Goal: Communication & Community: Answer question/provide support

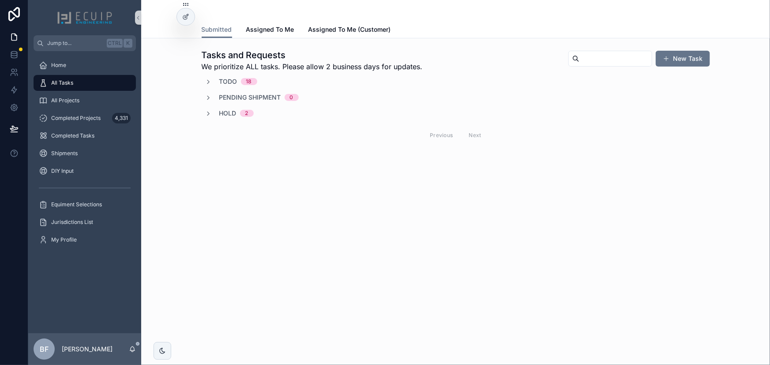
click at [229, 81] on span "Todo" at bounding box center [228, 81] width 18 height 9
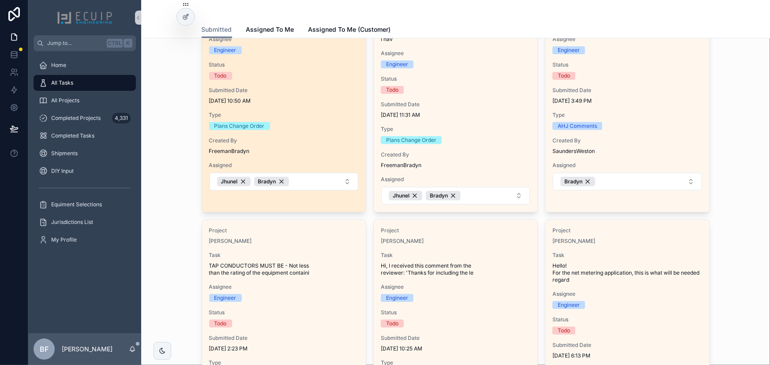
scroll to position [120, 0]
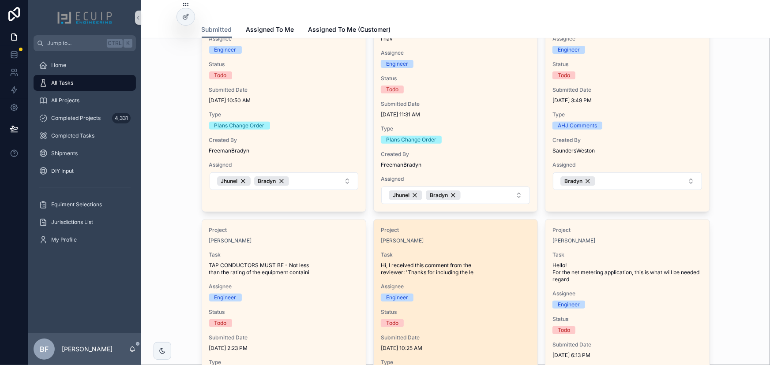
click at [497, 273] on span "Hi, I received this comment from the reviewer: 'Thanks for including the le" at bounding box center [456, 269] width 150 height 14
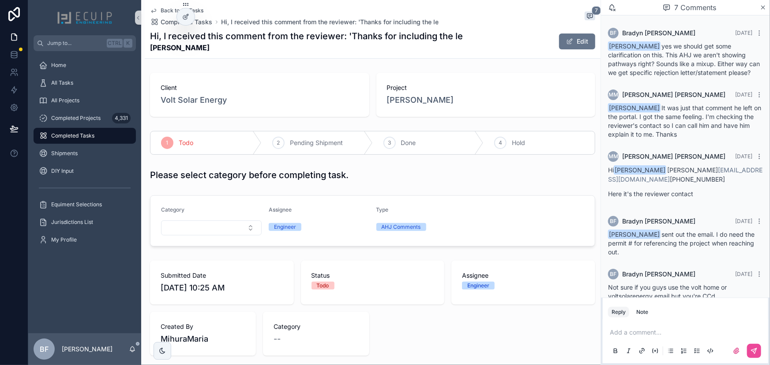
scroll to position [103, 0]
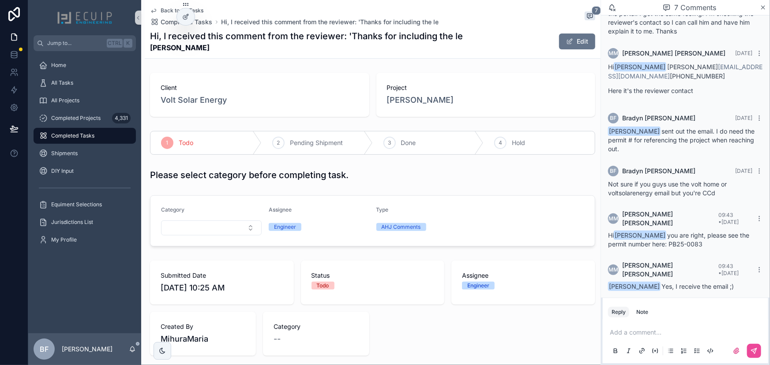
click at [663, 334] on p "scrollable content" at bounding box center [687, 332] width 155 height 9
click at [666, 315] on span "[EMAIL_ADDRESS][DOMAIN_NAME]" at bounding box center [678, 318] width 106 height 9
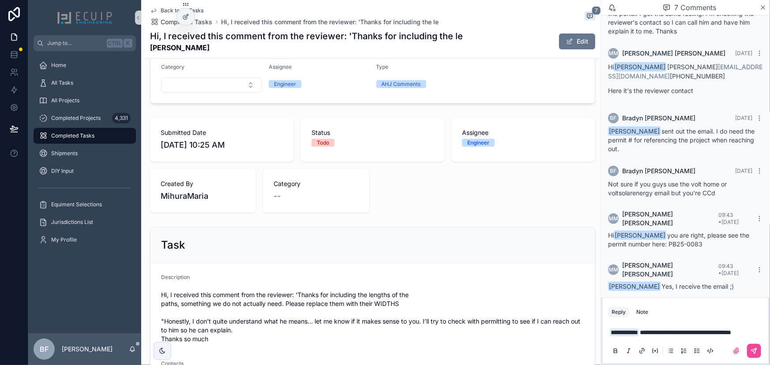
scroll to position [200, 0]
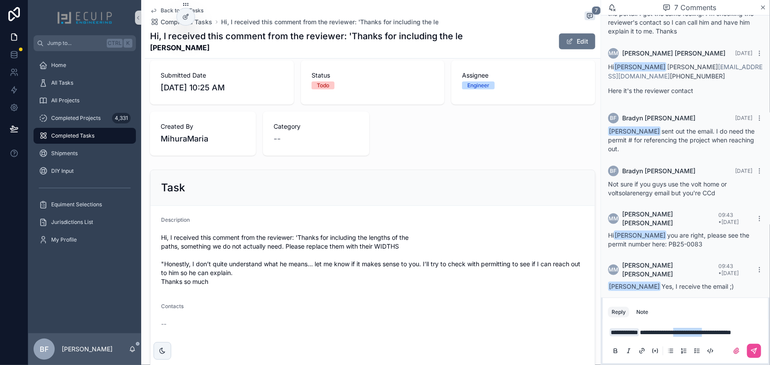
drag, startPoint x: 728, startPoint y: 325, endPoint x: 693, endPoint y: 322, distance: 35.9
click at [693, 330] on span "**********" at bounding box center [685, 333] width 91 height 6
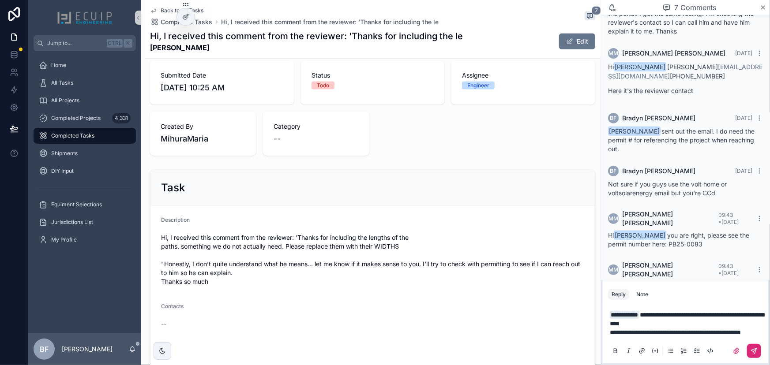
click at [752, 349] on icon "scrollable content" at bounding box center [753, 351] width 7 height 7
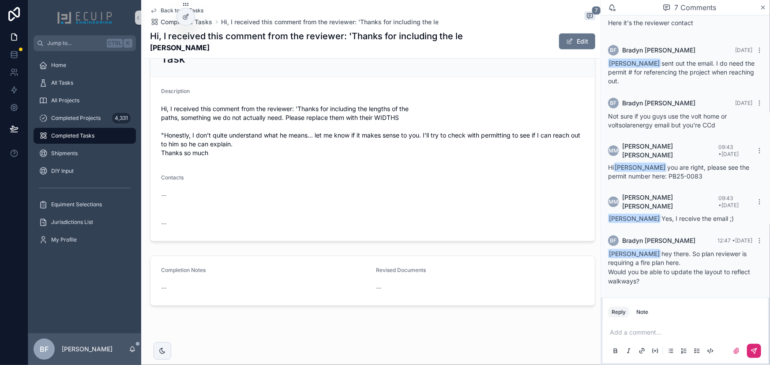
scroll to position [8, 0]
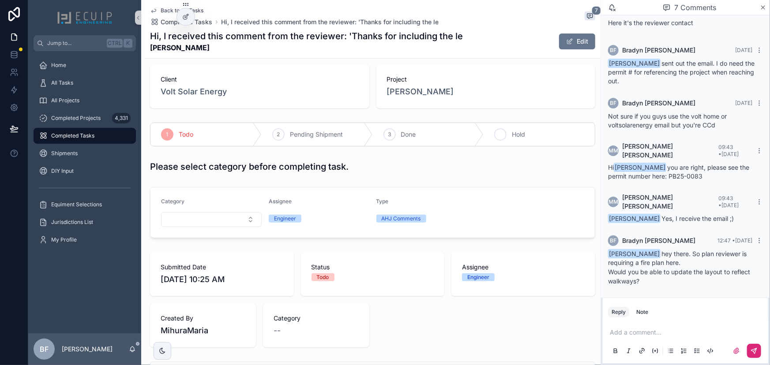
click at [523, 133] on div "4 Hold" at bounding box center [538, 134] width 111 height 23
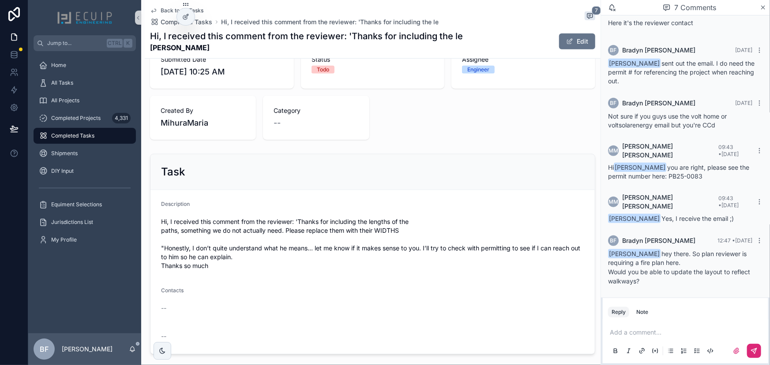
scroll to position [329, 0]
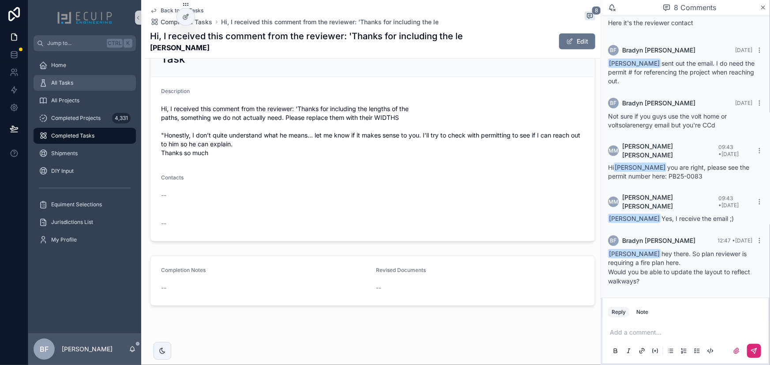
click at [86, 86] on div "All Tasks" at bounding box center [85, 83] width 92 height 14
